Goal: Information Seeking & Learning: Learn about a topic

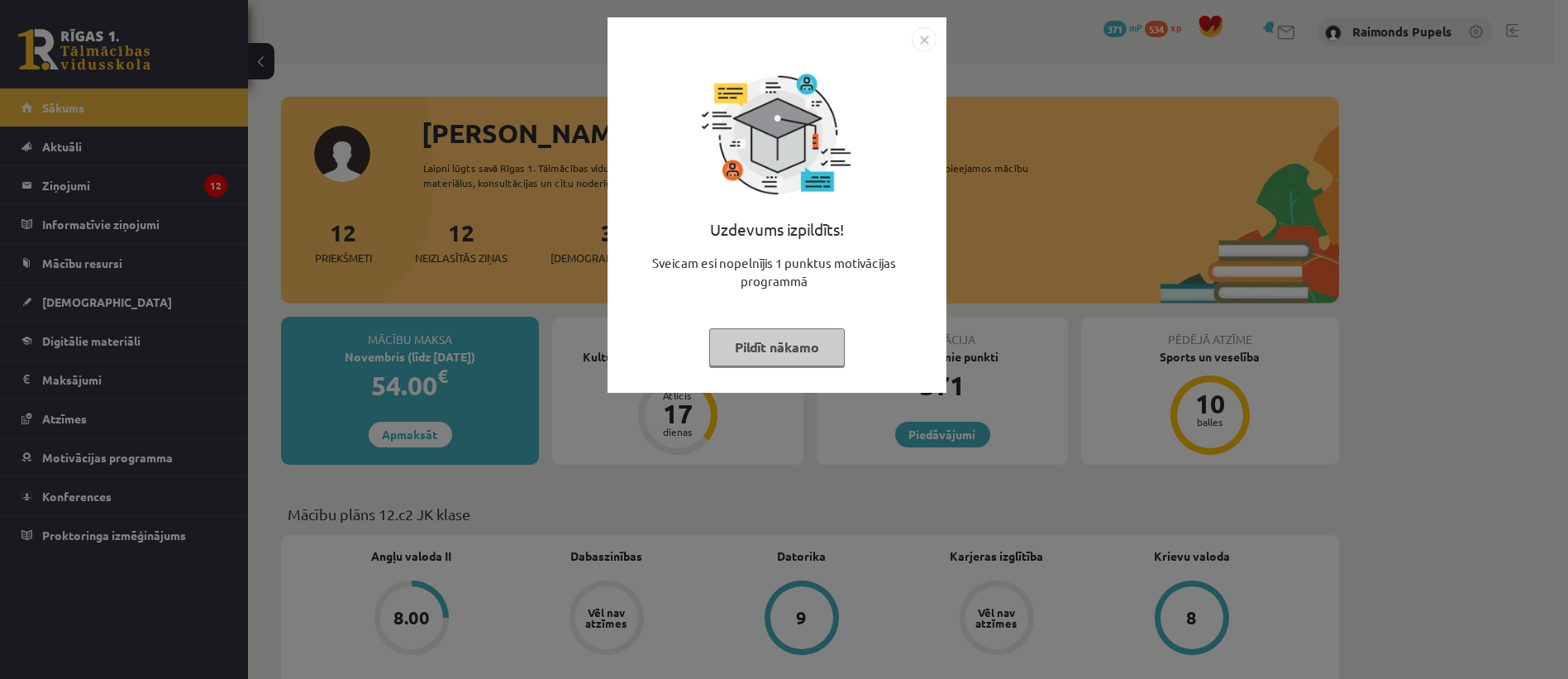
click at [764, 356] on button "Pildīt nākamo" at bounding box center [776, 347] width 135 height 38
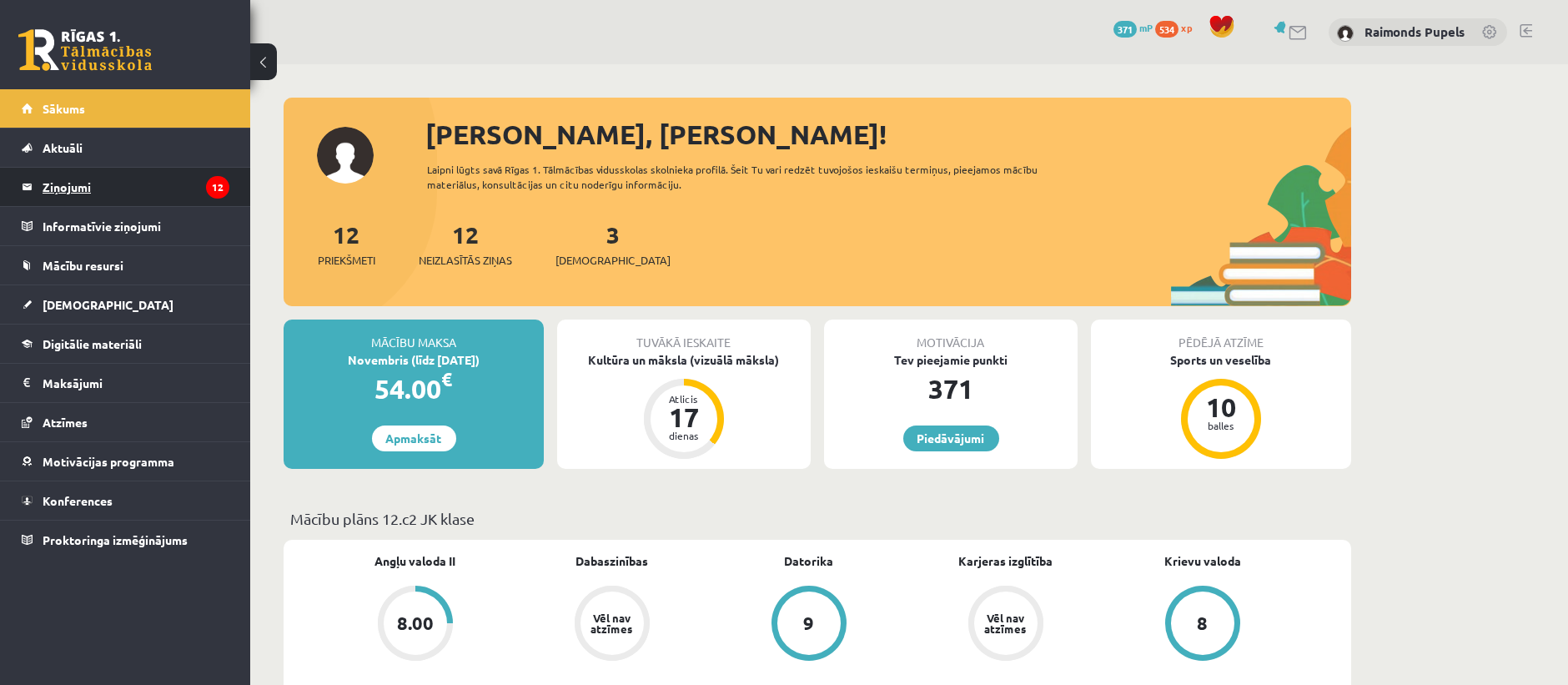
click at [69, 190] on legend "Ziņojumi 12" at bounding box center [136, 187] width 187 height 39
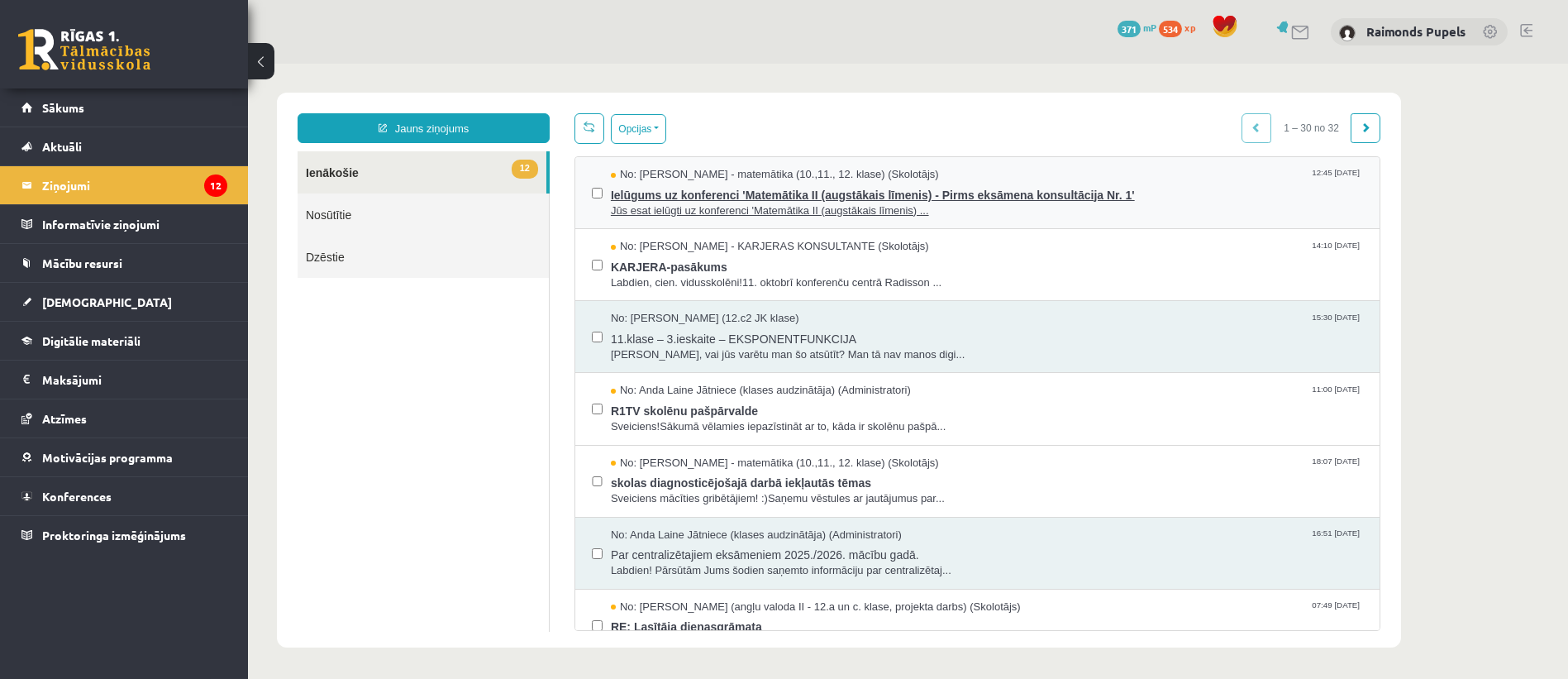
click at [840, 167] on span "No: [PERSON_NAME] - matemātika (10.,11., 12. klase) (Skolotājs)" at bounding box center [774, 175] width 328 height 16
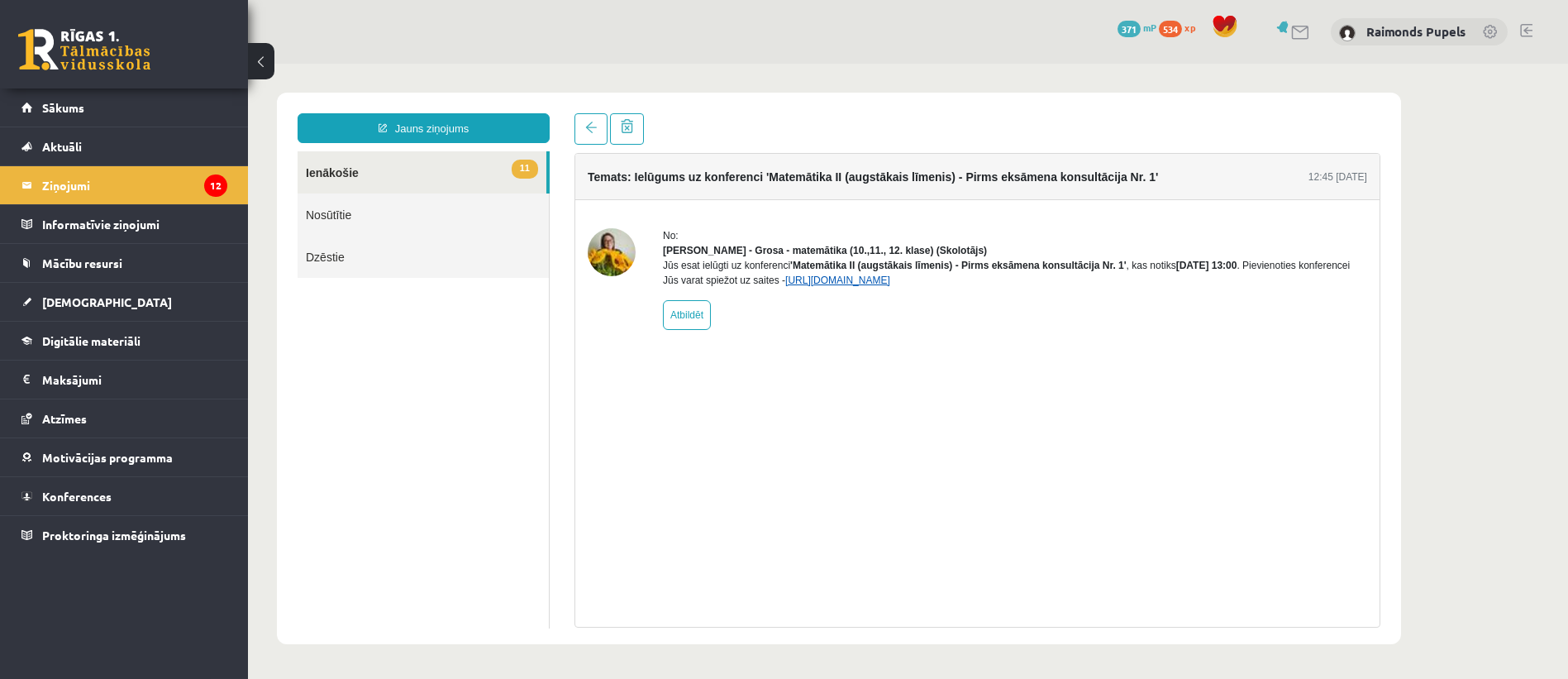
click at [890, 286] on link "[URL][DOMAIN_NAME]" at bounding box center [837, 281] width 105 height 12
click at [873, 286] on link "[URL][DOMAIN_NAME]" at bounding box center [837, 281] width 105 height 12
click at [82, 506] on link "Konferences" at bounding box center [124, 496] width 205 height 38
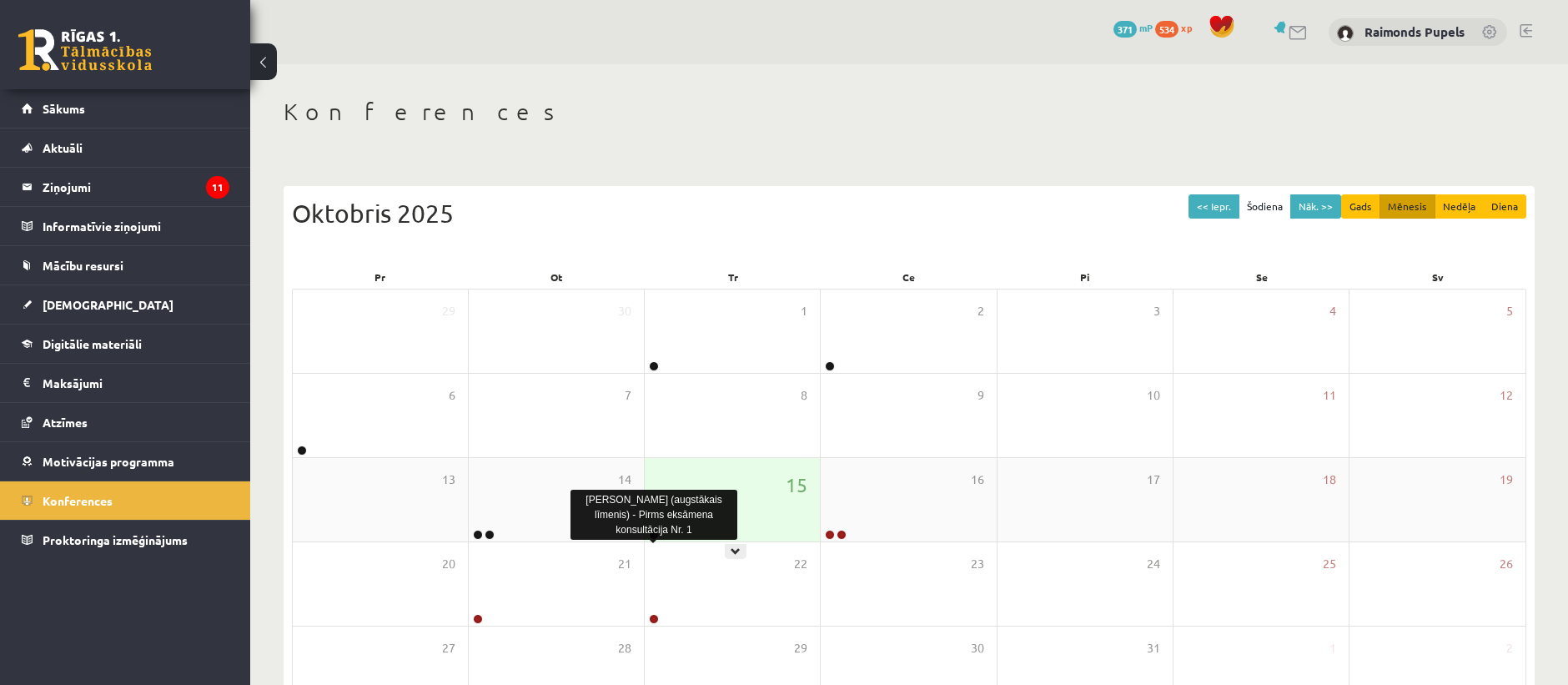
click at [651, 534] on link at bounding box center [654, 534] width 10 height 10
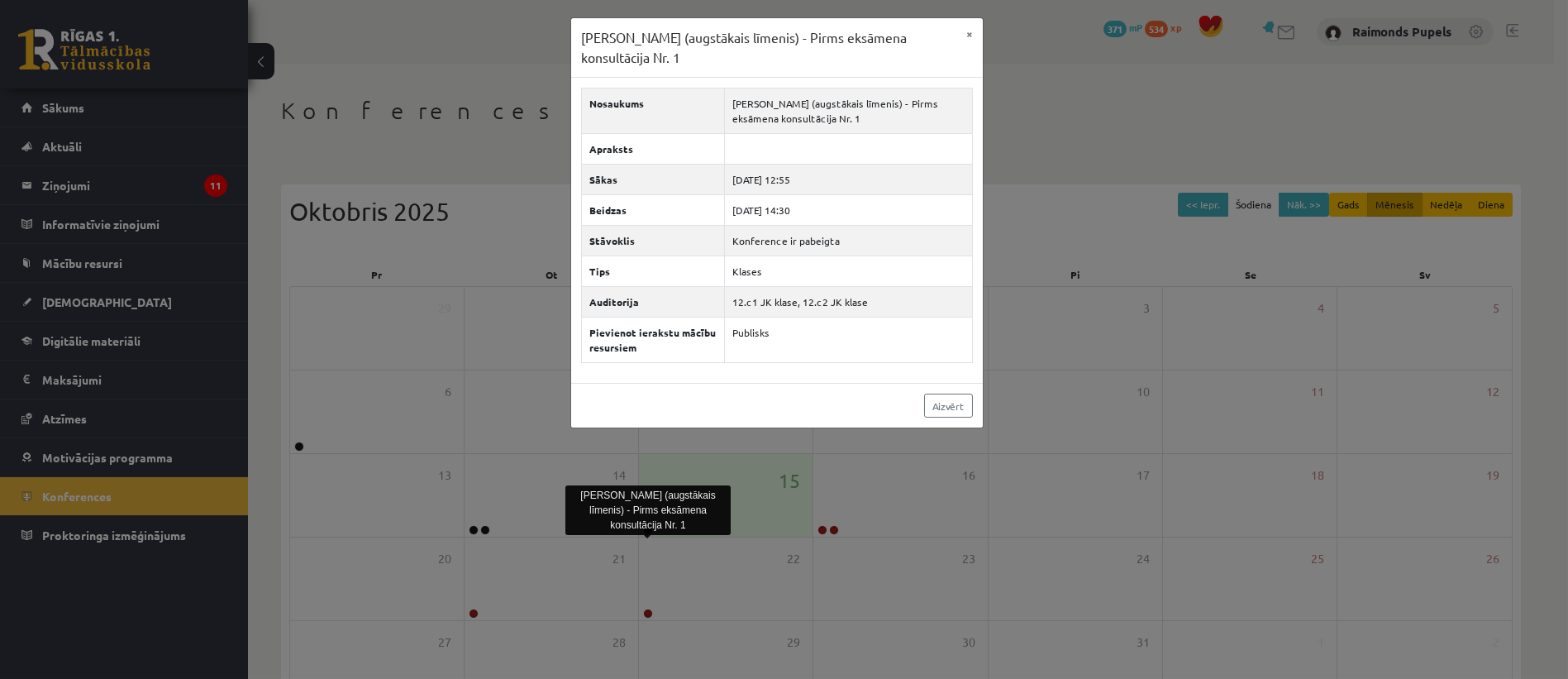
click at [959, 50] on div "[PERSON_NAME] (augstākais līmenis) - Pirms eksāmena konsultācija Nr. 1 ×" at bounding box center [776, 48] width 412 height 59
click at [970, 30] on button "×" at bounding box center [969, 34] width 27 height 32
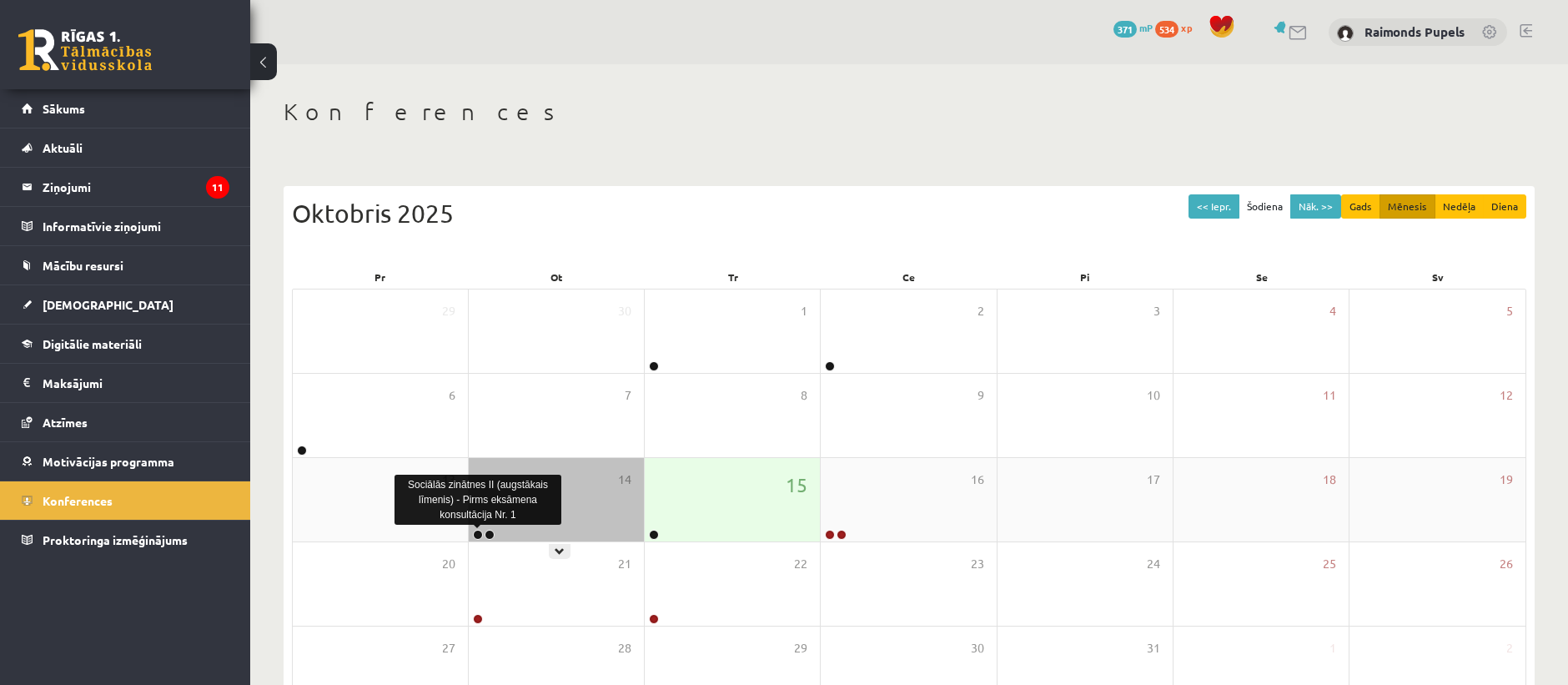
click at [478, 534] on link at bounding box center [478, 534] width 10 height 10
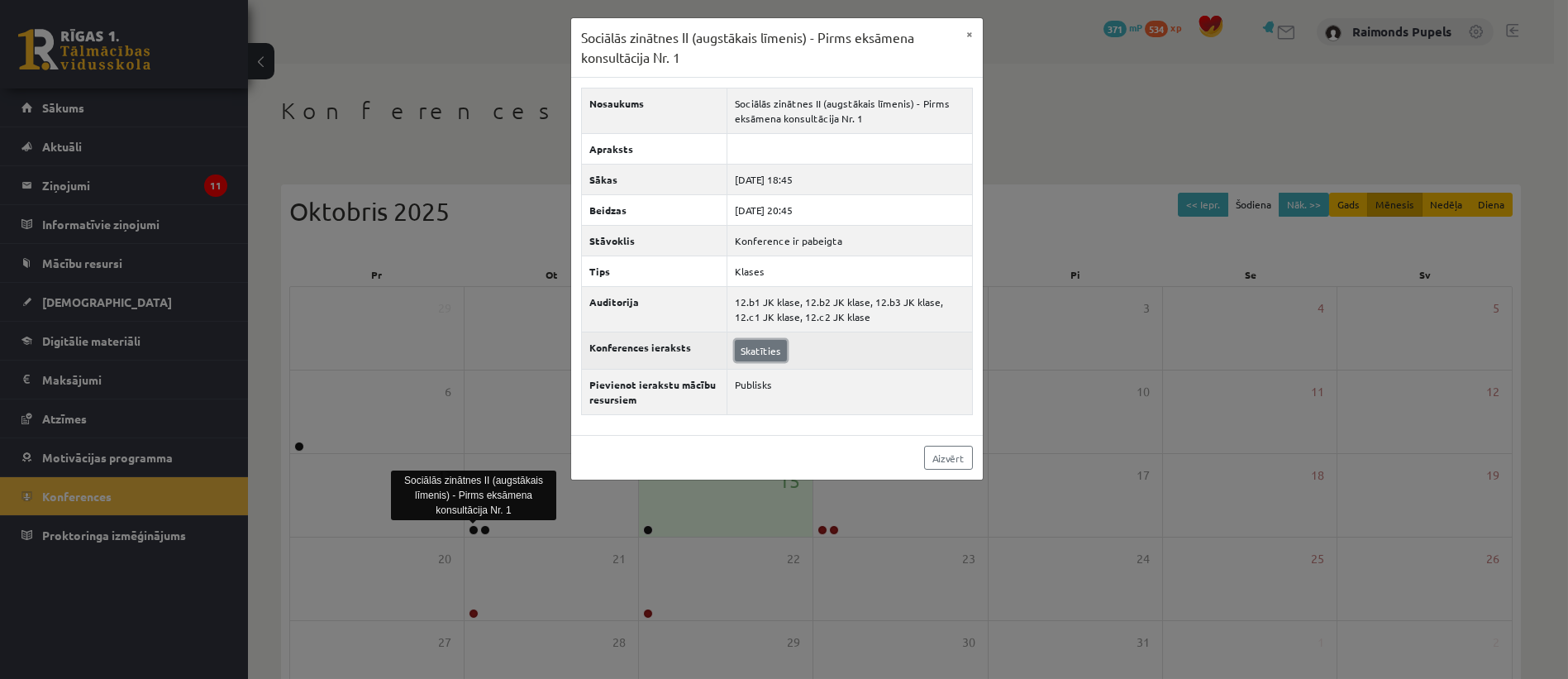
click at [772, 346] on link "Skatīties" at bounding box center [761, 351] width 52 height 22
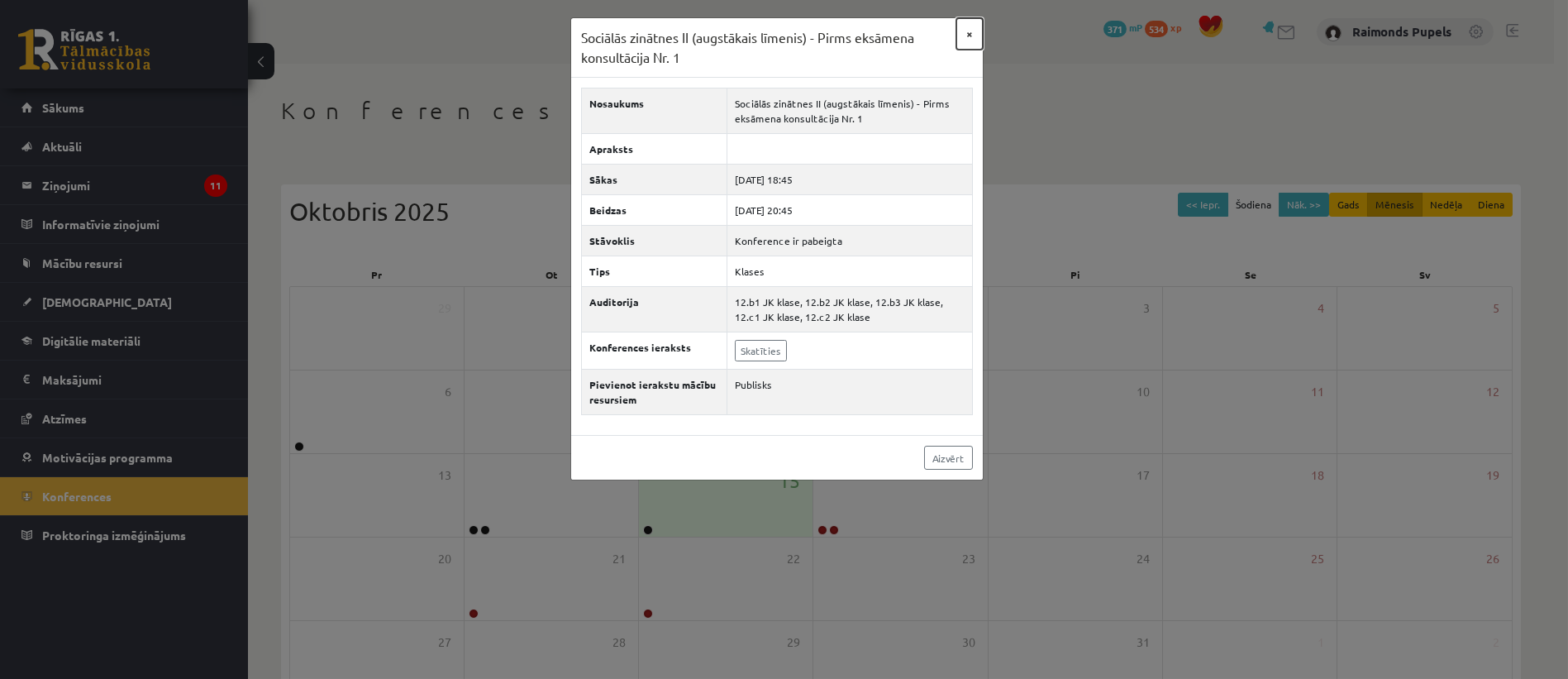
click at [969, 32] on button "×" at bounding box center [969, 34] width 27 height 32
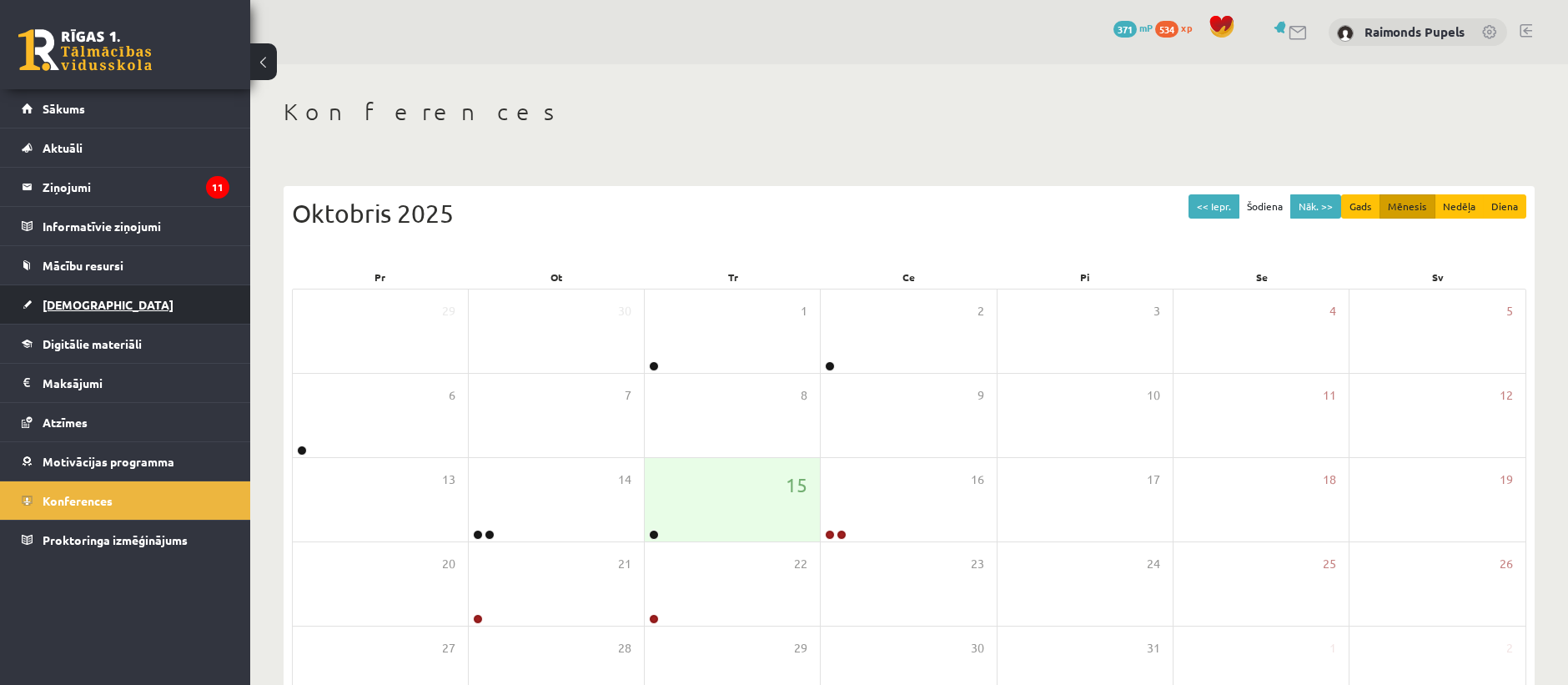
click at [64, 287] on link "[DEMOGRAPHIC_DATA]" at bounding box center [126, 304] width 207 height 39
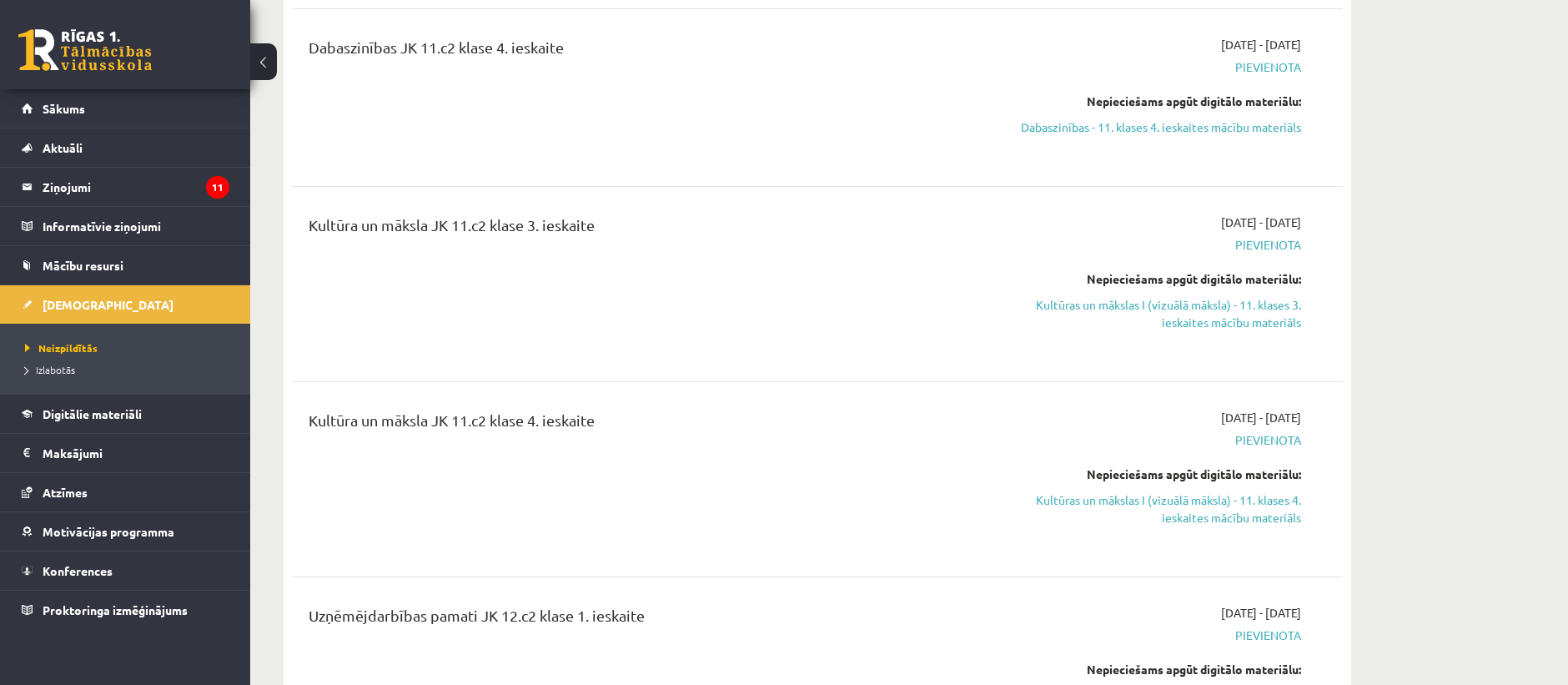
scroll to position [555, 0]
